Goal: Information Seeking & Learning: Learn about a topic

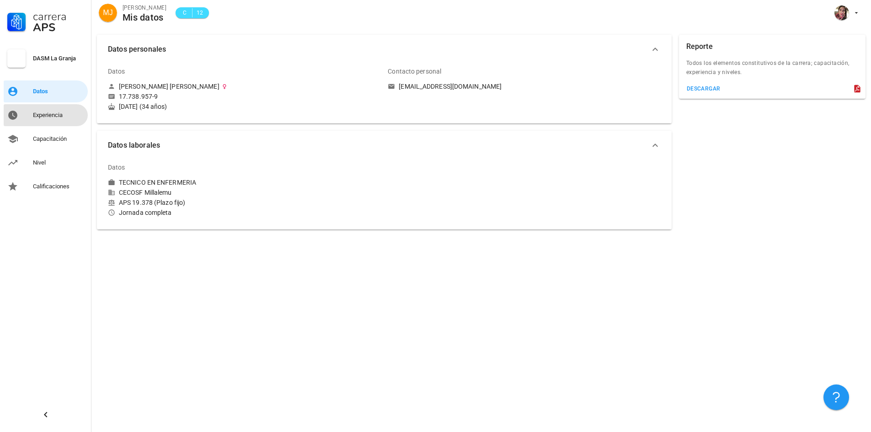
click at [39, 113] on div "Experiencia" at bounding box center [58, 115] width 51 height 7
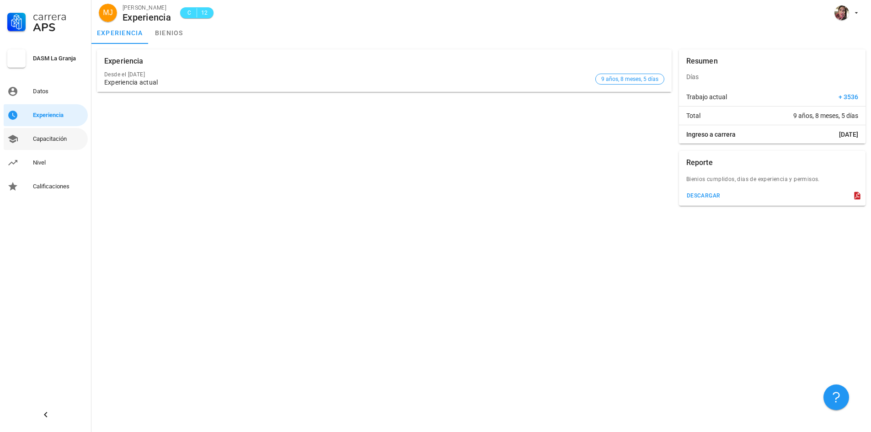
click at [43, 131] on div "Carrera APS DASM La Granja Datos Experiencia Capacitación Nivel Calificaciones" at bounding box center [45, 99] width 91 height 198
click at [43, 134] on div "Capacitación" at bounding box center [58, 139] width 51 height 15
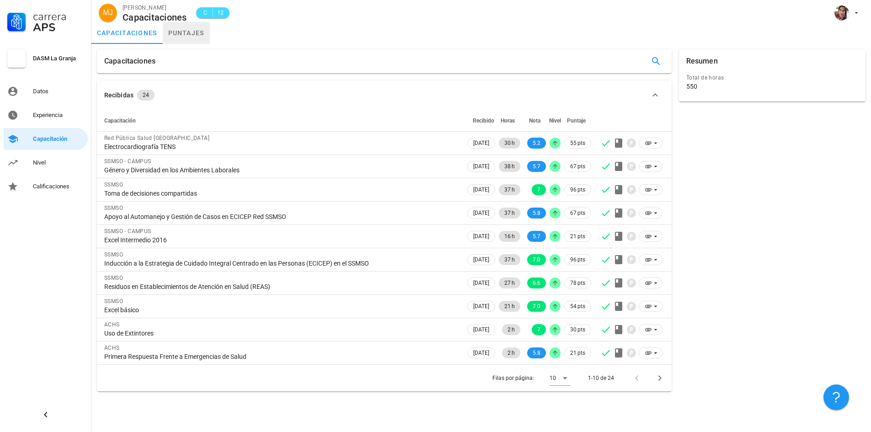
click at [181, 35] on link "puntajes" at bounding box center [186, 33] width 47 height 22
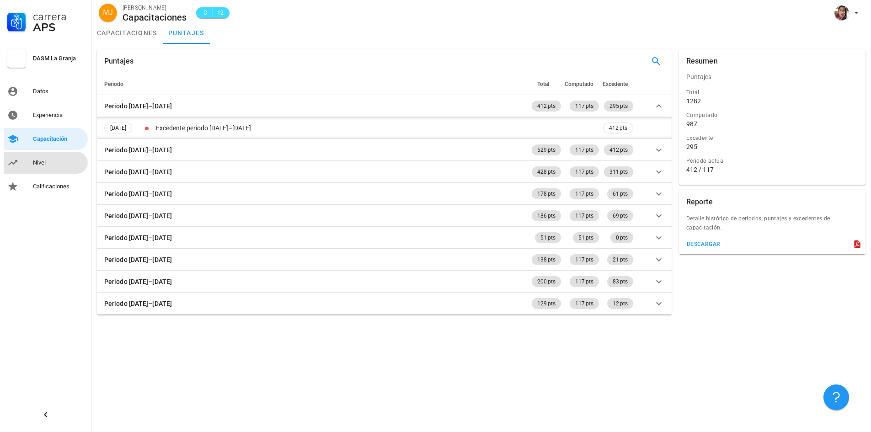
click at [44, 162] on div "Nivel" at bounding box center [58, 162] width 51 height 7
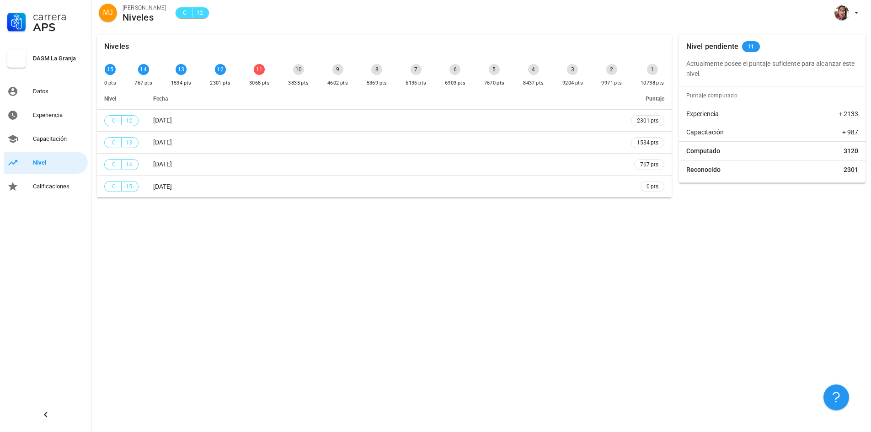
click at [257, 73] on div "11" at bounding box center [259, 69] width 11 height 11
click at [263, 77] on div "11 3068 pts" at bounding box center [259, 75] width 24 height 27
drag, startPoint x: 263, startPoint y: 77, endPoint x: 253, endPoint y: 66, distance: 14.6
click at [260, 75] on div "11 3068 pts" at bounding box center [259, 75] width 24 height 27
click at [253, 66] on div "11 3068 pts" at bounding box center [259, 75] width 24 height 27
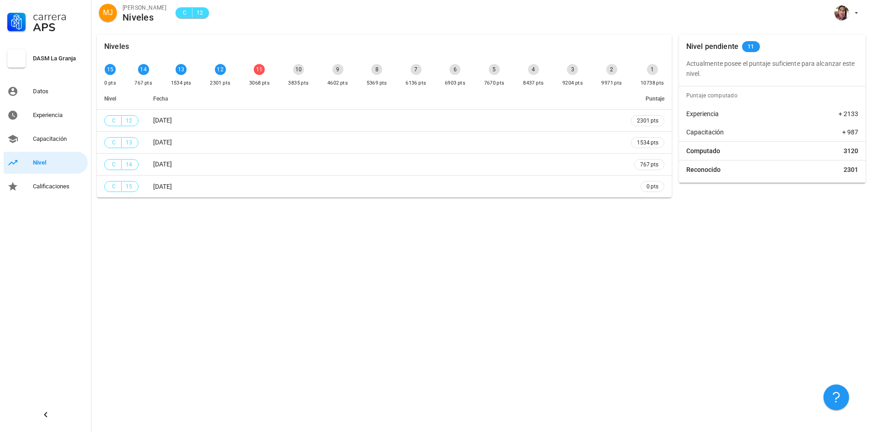
click at [332, 276] on div "Niveles 15 0 pts 14 767 pts 13 1534 pts 12 2301 pts 11 3068 pts 10 3835 pts 9 4…" at bounding box center [481, 230] width 780 height 403
click at [854, 13] on icon "button" at bounding box center [856, 12] width 7 height 7
click at [846, 32] on div "Salir" at bounding box center [851, 36] width 15 height 18
